Goal: Information Seeking & Learning: Learn about a topic

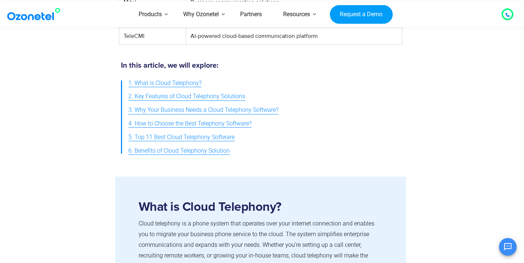
scroll to position [300, 0]
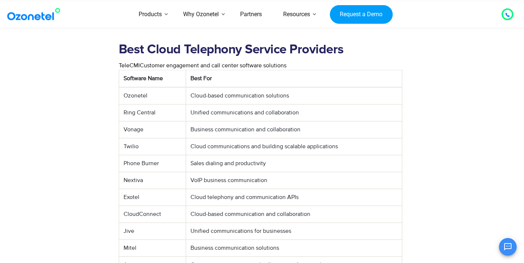
click at [142, 87] on td "Ozonetel" at bounding box center [152, 95] width 67 height 17
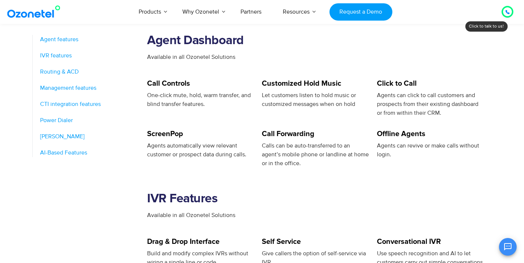
scroll to position [318, 0]
click at [53, 39] on span "Agent features" at bounding box center [59, 39] width 38 height 9
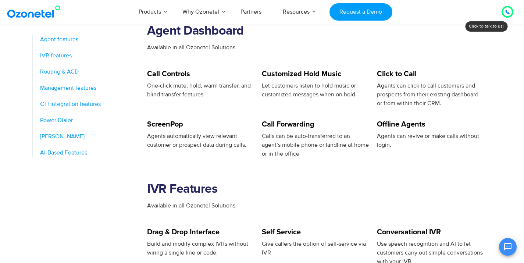
click at [51, 56] on span "IVR features" at bounding box center [56, 55] width 32 height 9
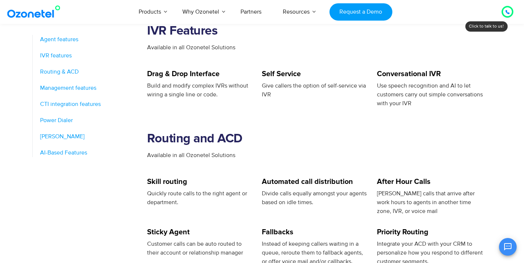
click at [46, 76] on span "Routing & ACD" at bounding box center [59, 71] width 39 height 9
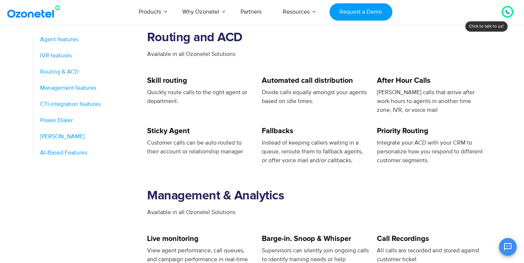
scroll to position [594, 0]
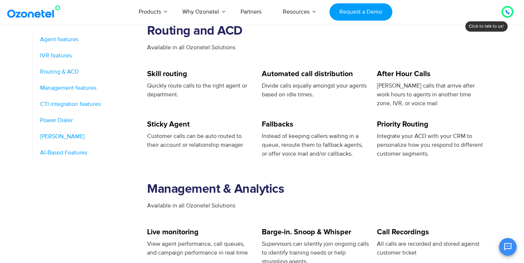
click at [44, 93] on li "Management features" at bounding box center [90, 90] width 100 height 13
click at [45, 107] on span "CTI integration features" at bounding box center [70, 104] width 61 height 9
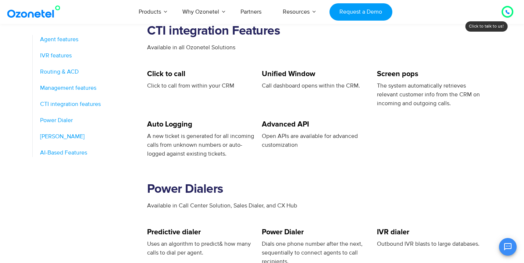
click at [46, 117] on span "Power Dialer" at bounding box center [56, 120] width 33 height 9
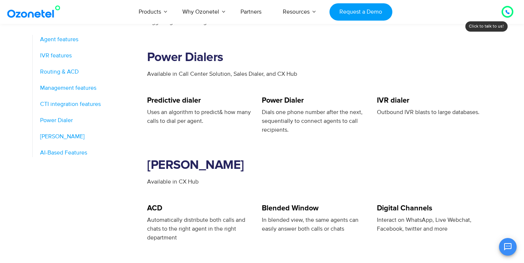
scroll to position [1023, 0]
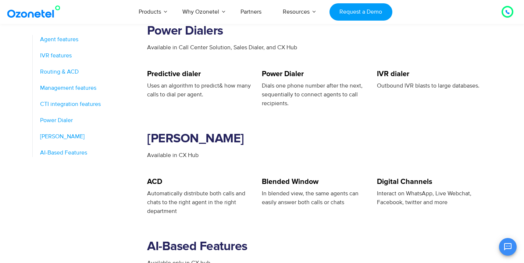
click at [52, 150] on span "AI-Based Features" at bounding box center [63, 152] width 47 height 9
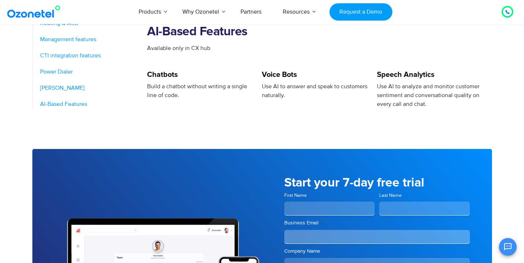
scroll to position [1238, 0]
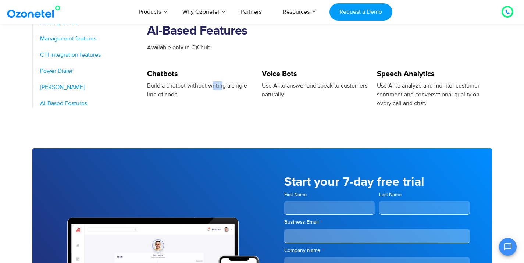
drag, startPoint x: 210, startPoint y: 90, endPoint x: 221, endPoint y: 89, distance: 10.7
click at [221, 89] on div "Build a chatbot without writing a single line of code." at bounding box center [200, 90] width 107 height 18
click at [213, 95] on div "Build a chatbot without writing a single line of code." at bounding box center [200, 90] width 107 height 18
drag, startPoint x: 203, startPoint y: 95, endPoint x: 177, endPoint y: 86, distance: 27.7
click at [177, 86] on div "Build a chatbot without writing a single line of code." at bounding box center [200, 90] width 107 height 18
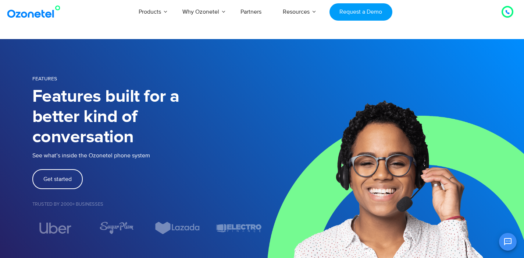
scroll to position [0, 0]
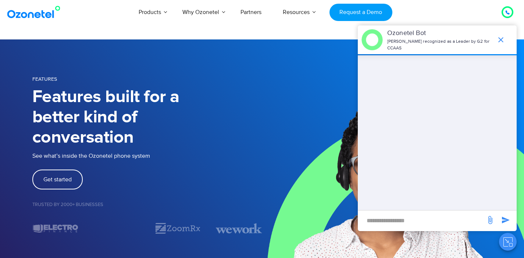
click at [33, 15] on img at bounding box center [36, 12] width 60 height 13
